Goal: Check status: Check status

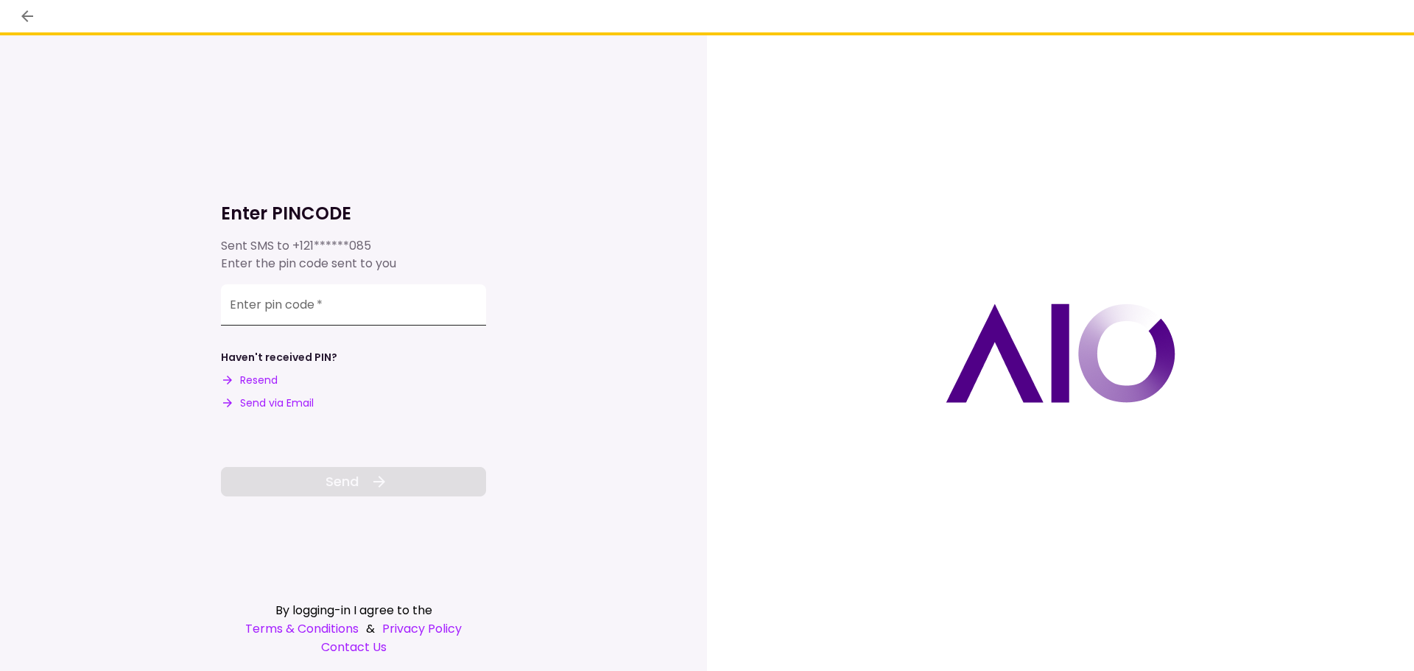
click at [424, 300] on input "Enter pin code   *" at bounding box center [353, 304] width 265 height 41
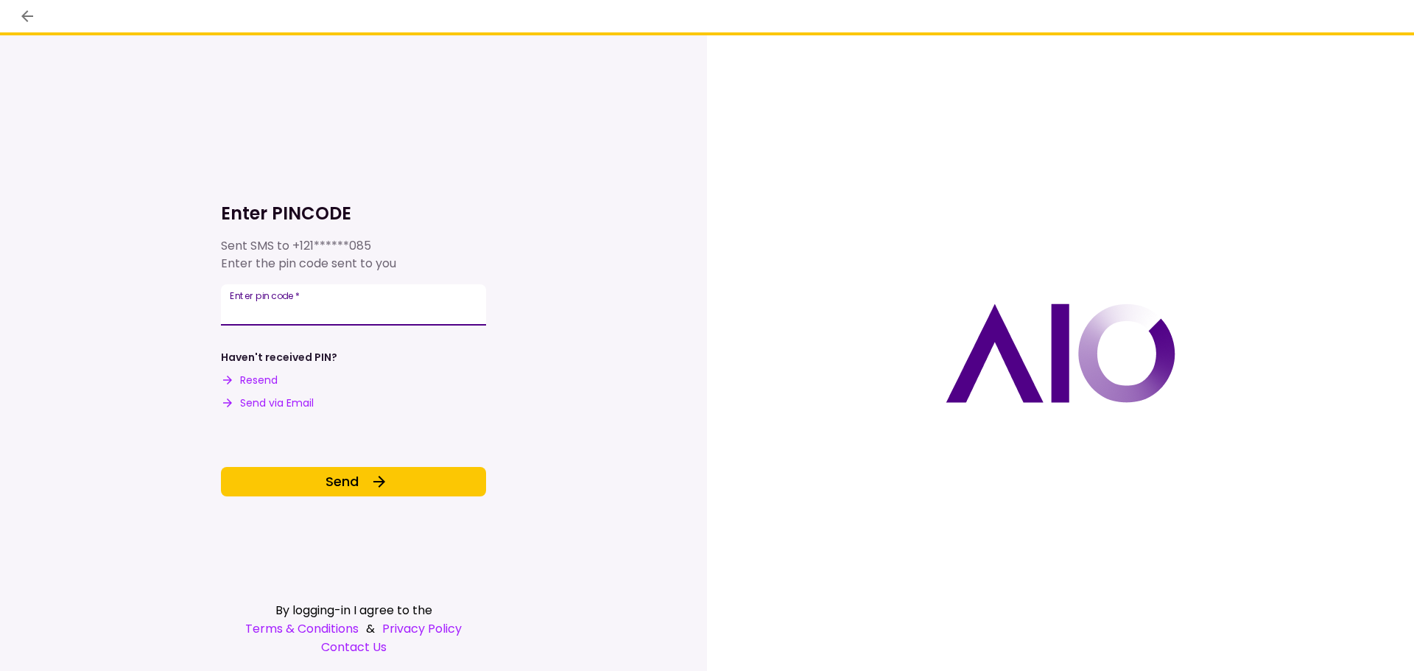
type input "******"
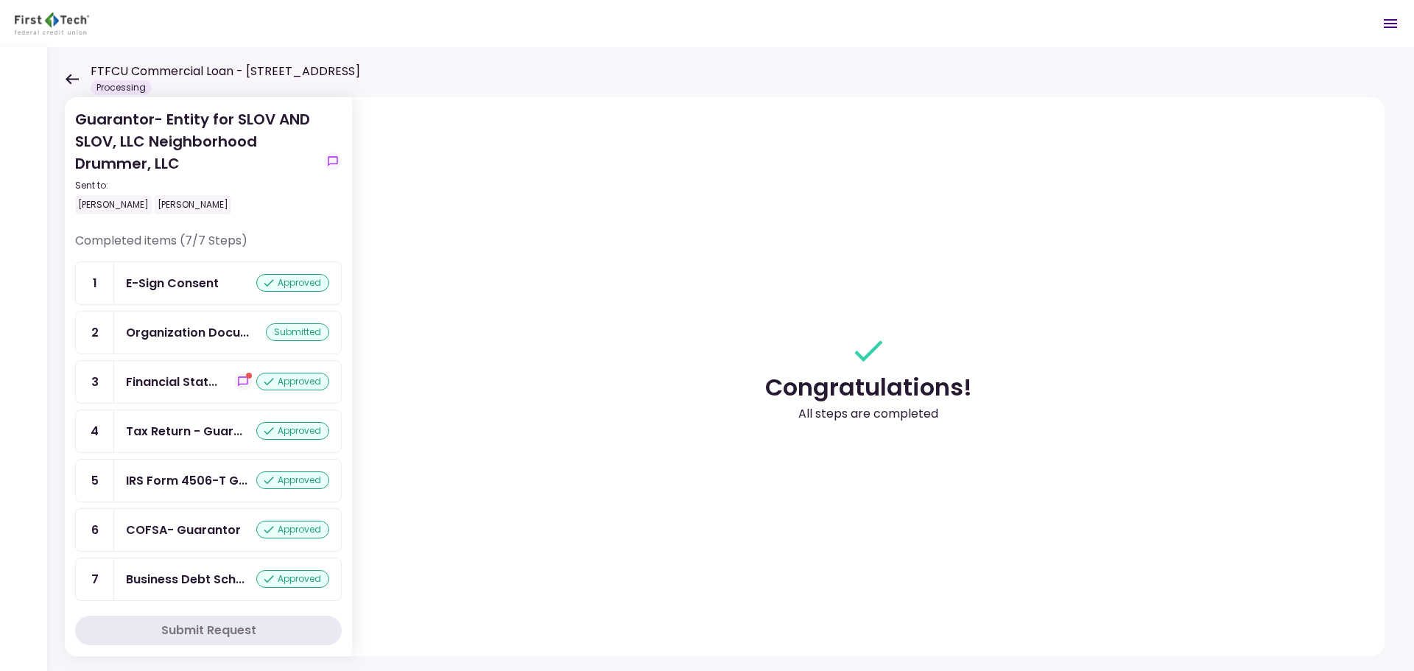
click at [77, 88] on div "FTFCU Commercial Loan - [STREET_ADDRESS] Processing" at bounding box center [212, 79] width 295 height 32
click at [69, 82] on icon at bounding box center [72, 79] width 13 height 10
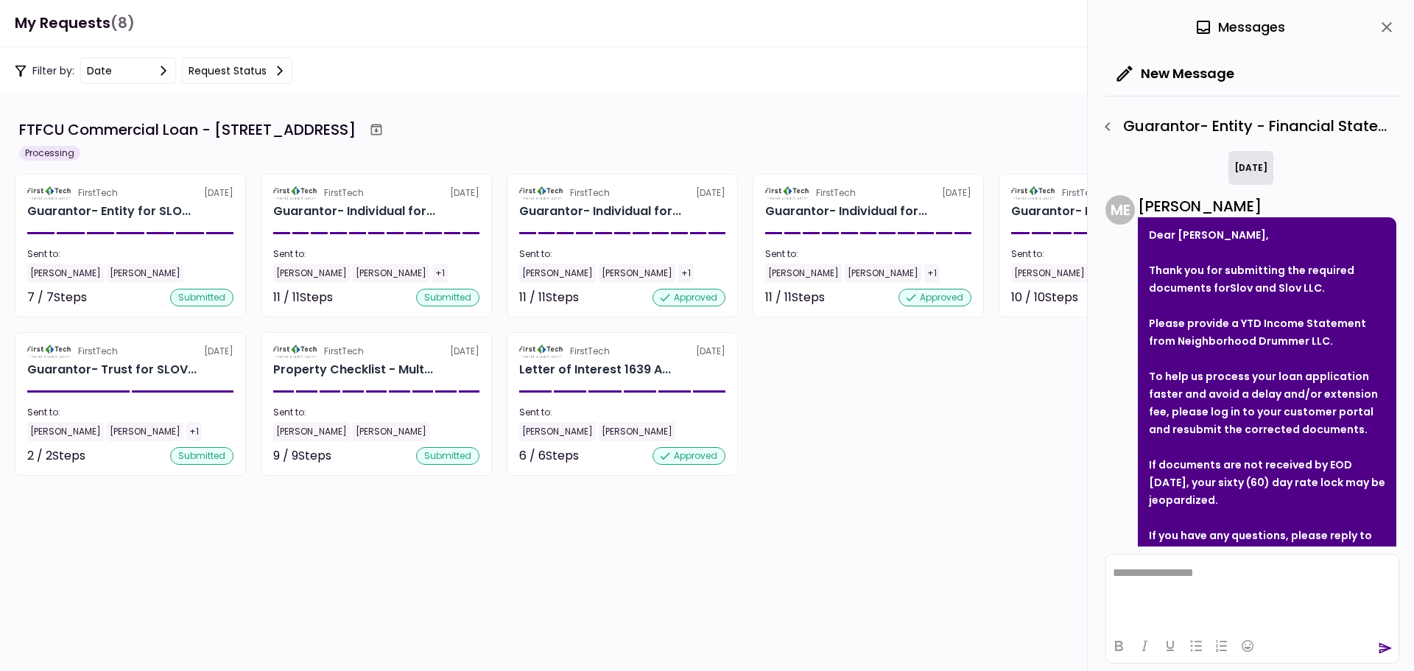
scroll to position [598, 0]
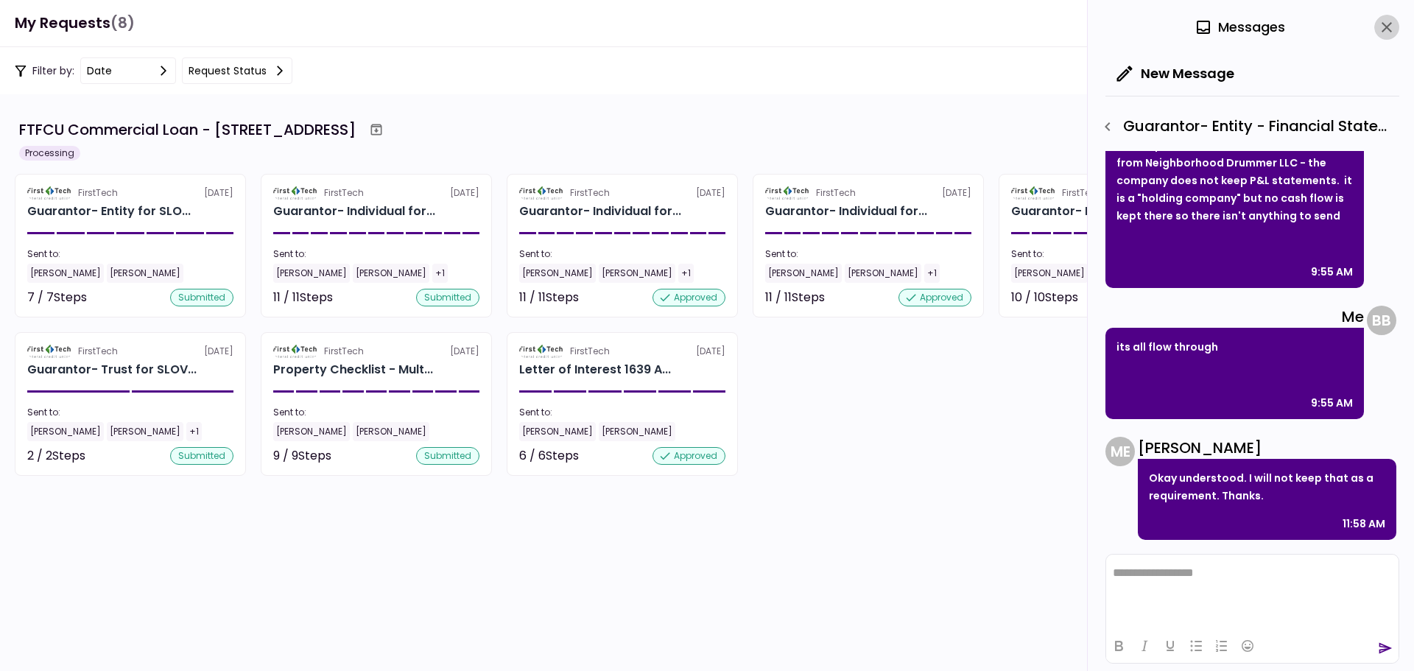
click at [1385, 30] on icon "close" at bounding box center [1387, 27] width 18 height 18
